Goal: Information Seeking & Learning: Learn about a topic

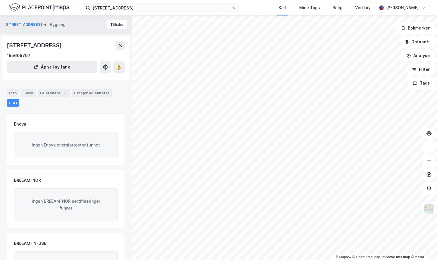
click at [112, 198] on div "Ingen BREEAM-NOR sertifiseringer funnet" at bounding box center [66, 204] width 104 height 33
